Goal: Information Seeking & Learning: Learn about a topic

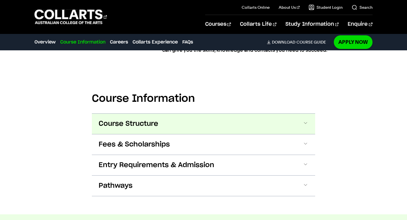
click at [122, 119] on button "Course Structure" at bounding box center [204, 124] width 224 height 20
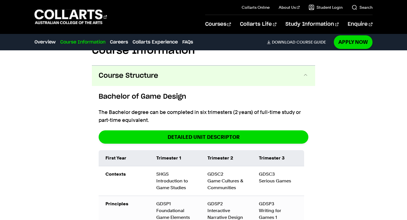
scroll to position [677, 0]
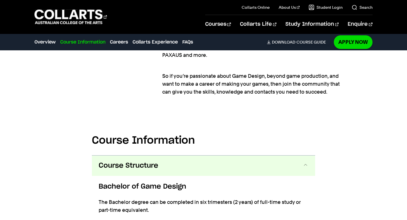
click at [113, 163] on span "Course Structure" at bounding box center [129, 165] width 60 height 9
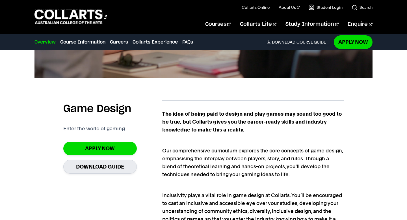
scroll to position [280, 0]
